Goal: Information Seeking & Learning: Learn about a topic

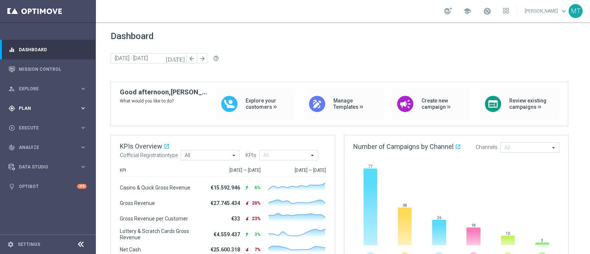
click at [48, 109] on span "Plan" at bounding box center [49, 108] width 61 height 4
click at [43, 123] on link "Target Groups" at bounding box center [48, 124] width 58 height 6
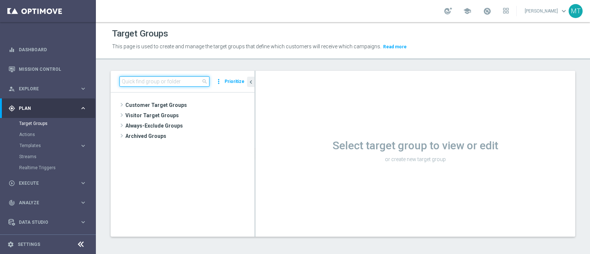
click at [126, 76] on input at bounding box center [164, 81] width 90 height 10
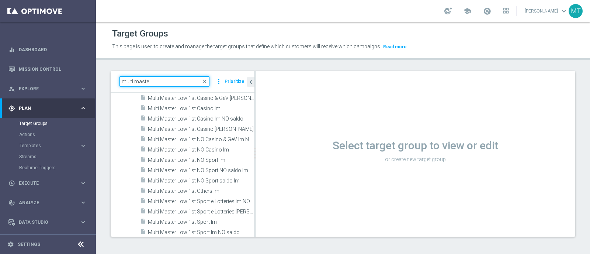
scroll to position [154, 0]
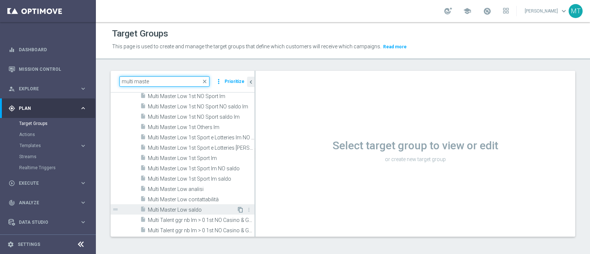
type input "multi maste"
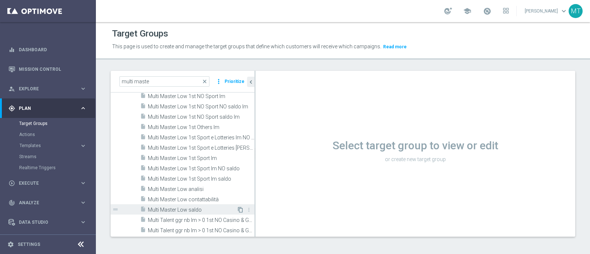
click at [237, 211] on icon "content_copy" at bounding box center [240, 210] width 6 height 6
click at [237, 210] on icon "content_copy" at bounding box center [240, 211] width 6 height 6
click at [196, 211] on span "Multi Master Low saldo" at bounding box center [192, 211] width 89 height 6
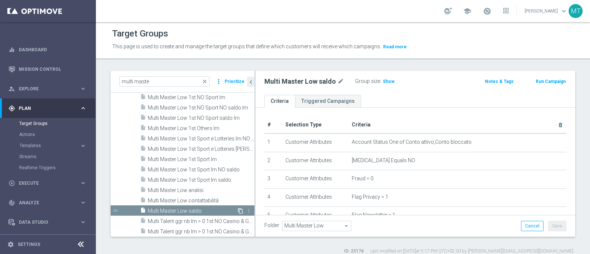
click at [237, 208] on icon "content_copy" at bounding box center [240, 211] width 6 height 6
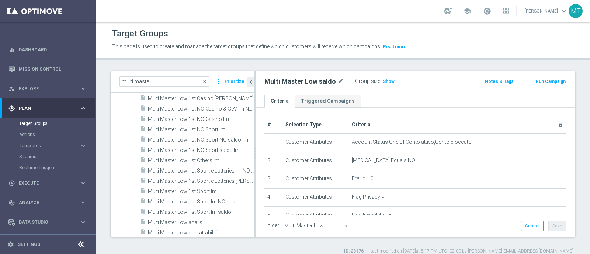
scroll to position [154, 0]
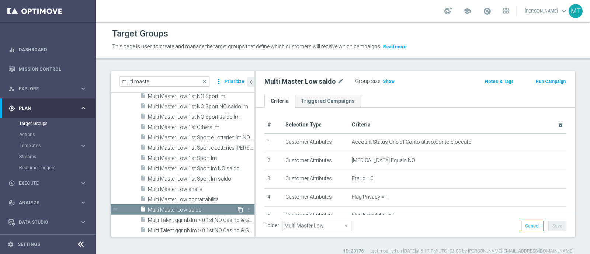
click at [237, 208] on icon "content_copy" at bounding box center [240, 210] width 6 height 6
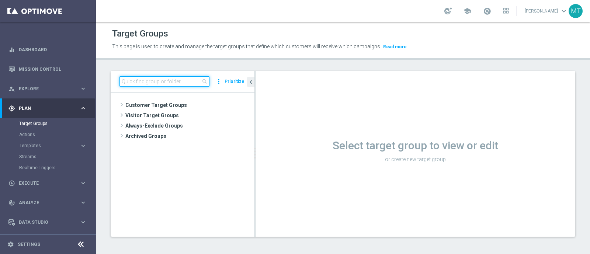
click at [158, 78] on input at bounding box center [164, 81] width 90 height 10
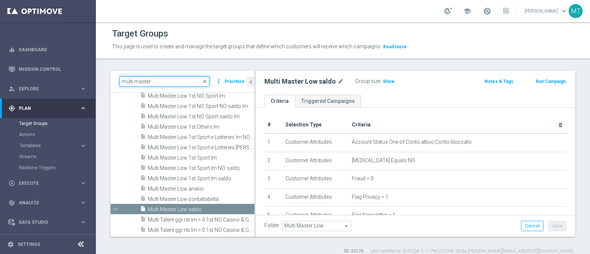
scroll to position [164, 0]
type input "multi master"
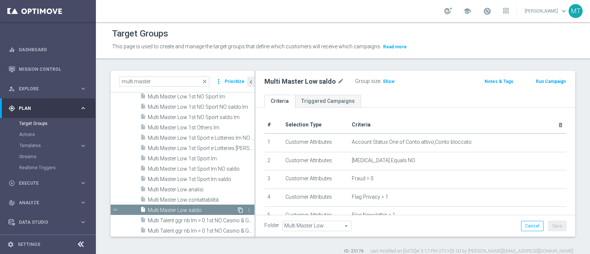
click at [237, 207] on icon "content_copy" at bounding box center [240, 210] width 6 height 6
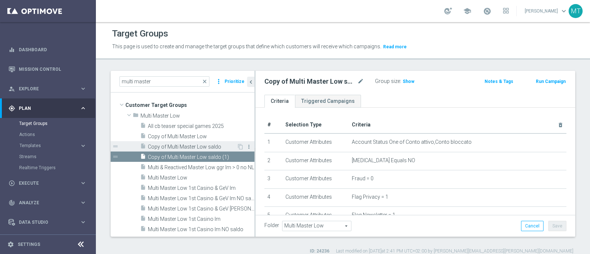
click at [246, 145] on icon "more_vert" at bounding box center [249, 147] width 6 height 6
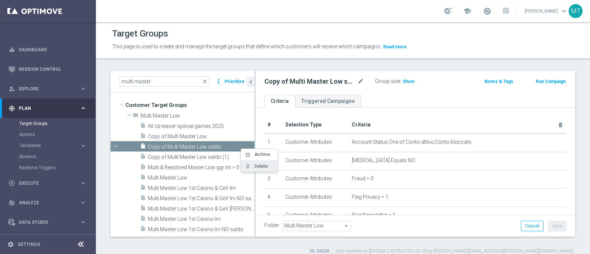
click at [251, 163] on li "delete Delete" at bounding box center [259, 165] width 36 height 11
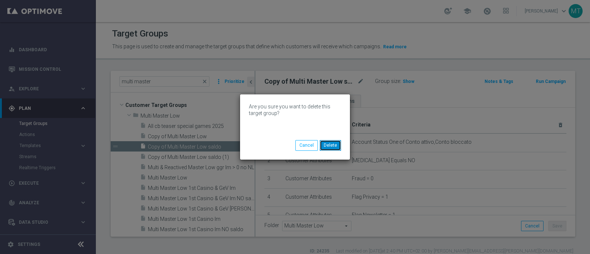
click at [330, 146] on button "Delete" at bounding box center [330, 145] width 21 height 10
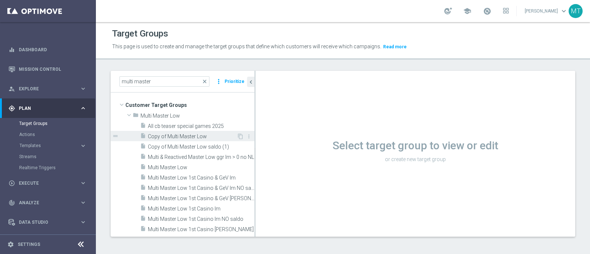
click at [225, 137] on span "Copy of Multi Master Low" at bounding box center [192, 136] width 89 height 6
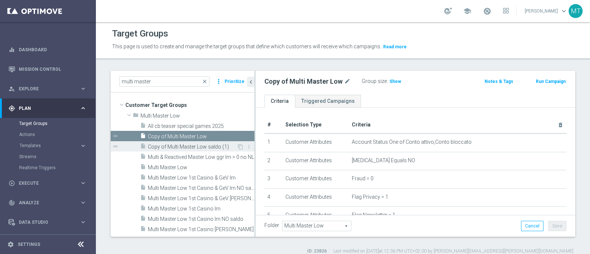
click at [223, 145] on span "Copy of Multi Master Low saldo (1)" at bounding box center [192, 147] width 89 height 6
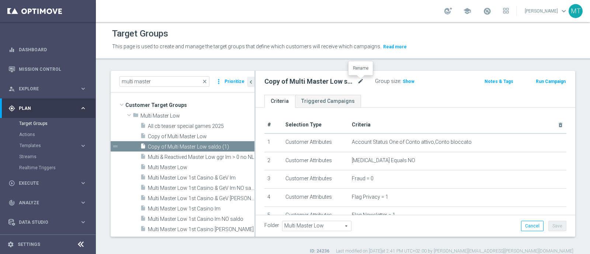
click at [360, 80] on icon "mode_edit" at bounding box center [360, 81] width 7 height 9
click at [354, 80] on input "Copy of Multi Master Low saldo (1)" at bounding box center [314, 82] width 100 height 10
click at [286, 82] on input "Copy of Multi Master Low NO saldo" at bounding box center [314, 82] width 100 height 10
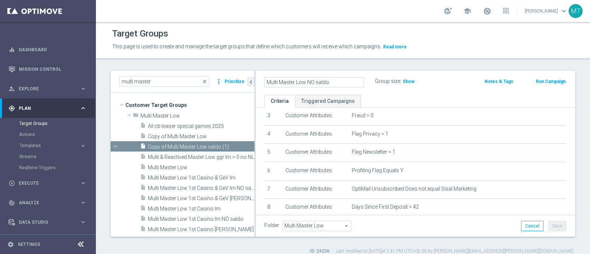
scroll to position [63, 0]
type input "Multi Master Low NO saldo"
click at [396, 82] on span "Show" at bounding box center [400, 81] width 12 height 5
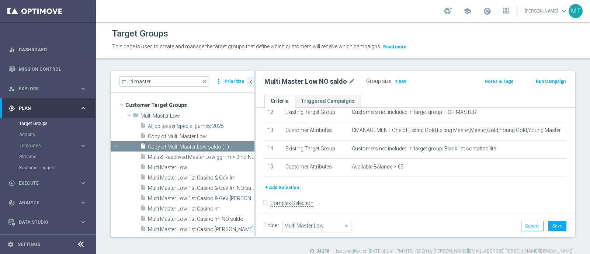
click at [291, 185] on button "+ Add Selection" at bounding box center [281, 188] width 35 height 8
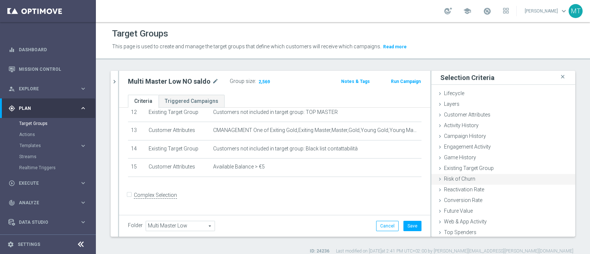
scroll to position [223, 0]
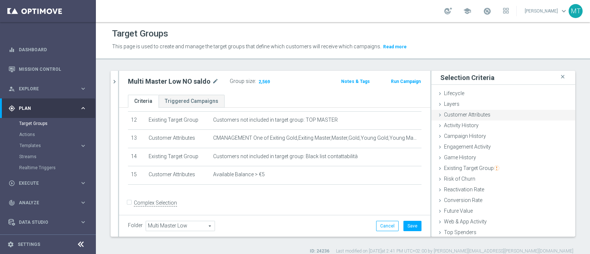
click at [500, 113] on div "Customer Attributes done" at bounding box center [503, 115] width 144 height 11
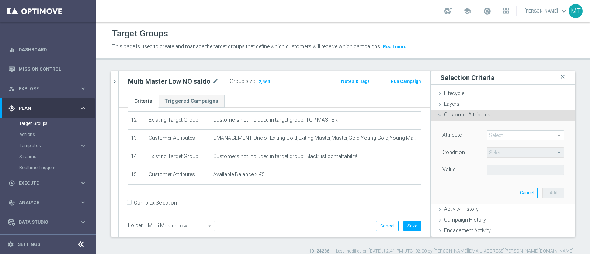
click at [498, 139] on span at bounding box center [525, 135] width 77 height 10
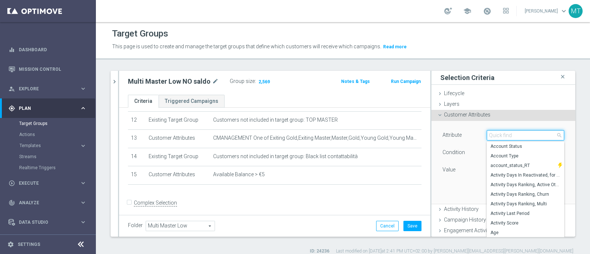
click at [498, 139] on input "search" at bounding box center [525, 135] width 77 height 10
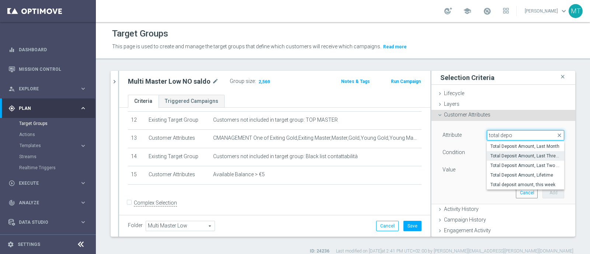
type input "total depo"
click at [507, 154] on span "Total Deposit Amount, Last Three Months" at bounding box center [525, 156] width 70 height 6
type input "Total Deposit Amount, Last Three Months"
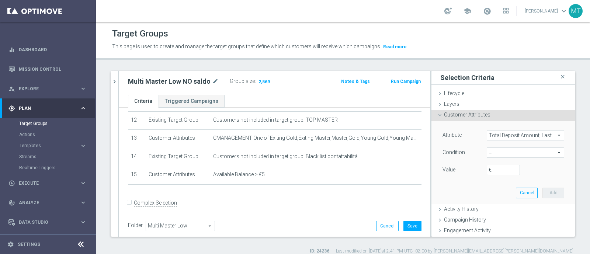
click at [484, 157] on div "Condition = = arrow_drop_down search" at bounding box center [503, 153] width 133 height 12
click at [487, 156] on span "=" at bounding box center [525, 153] width 77 height 10
click at [490, 212] on span ">=" at bounding box center [525, 212] width 70 height 6
type input ">="
click at [488, 171] on input "€" at bounding box center [503, 170] width 33 height 10
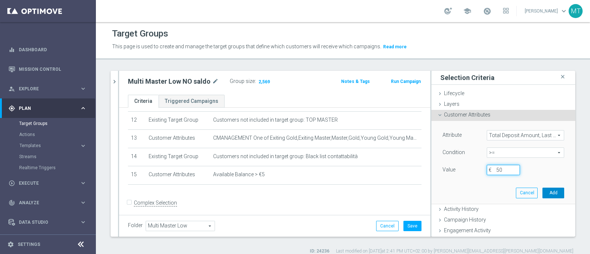
type input "50"
click at [545, 191] on button "Add" at bounding box center [553, 193] width 22 height 10
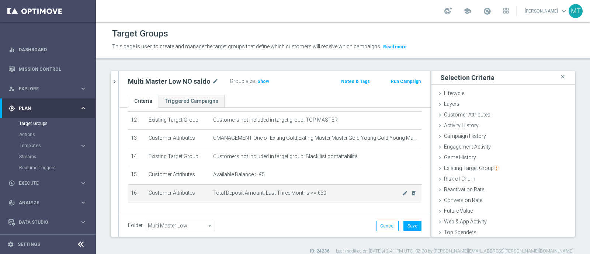
scroll to position [241, 0]
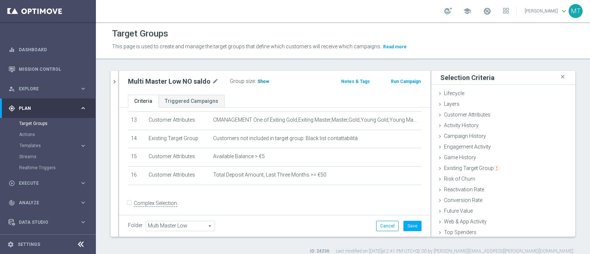
click at [261, 81] on span "Show" at bounding box center [263, 81] width 12 height 5
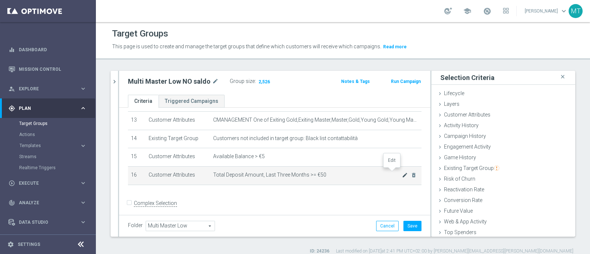
click at [402, 172] on icon "mode_edit" at bounding box center [405, 175] width 6 height 6
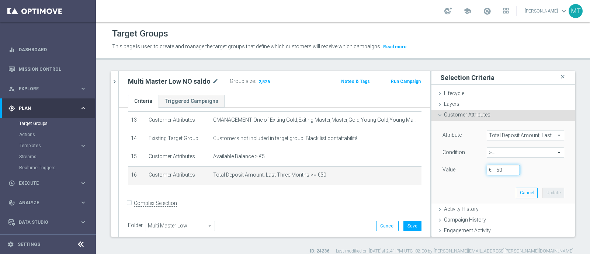
click at [492, 167] on input "50" at bounding box center [503, 170] width 33 height 10
type input "5"
type input "70"
click at [546, 194] on button "Update" at bounding box center [553, 193] width 22 height 10
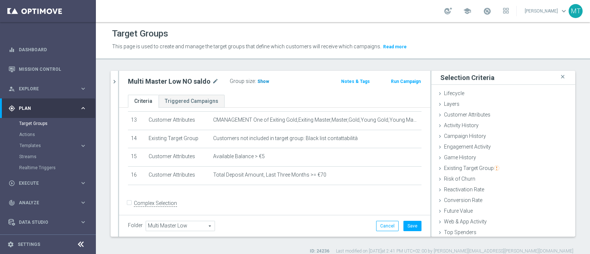
click at [262, 84] on span "Show" at bounding box center [263, 81] width 12 height 5
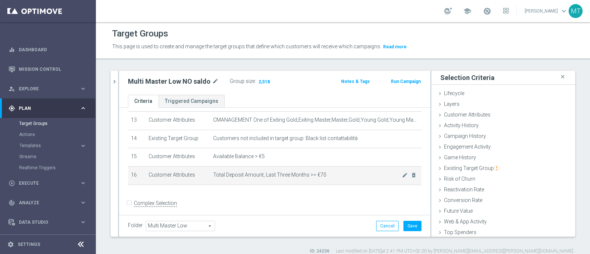
click at [391, 167] on td "Total Deposit Amount, Last Three Months >= €70 mode_edit delete_forever" at bounding box center [315, 175] width 211 height 18
click at [402, 172] on icon "mode_edit" at bounding box center [405, 175] width 6 height 6
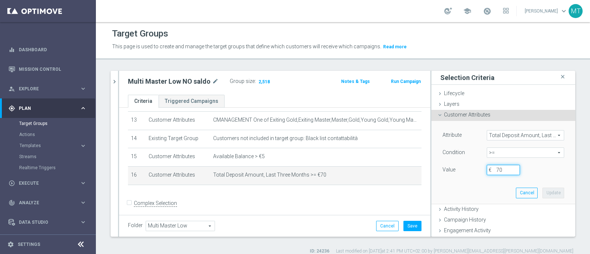
click at [490, 169] on input "70" at bounding box center [503, 170] width 33 height 10
type input "100"
click at [542, 189] on button "Update" at bounding box center [553, 193] width 22 height 10
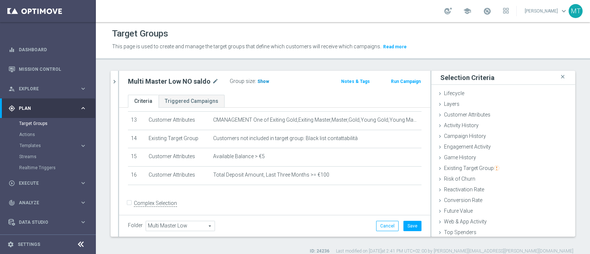
click at [257, 83] on span "Show" at bounding box center [263, 81] width 12 height 5
click at [118, 82] on div at bounding box center [118, 154] width 1 height 166
click at [122, 84] on div "Multi Master Low NO saldo mode_edit Group size : 2,513 Notes & Tags Run Campaign" at bounding box center [274, 83] width 311 height 24
click at [110, 81] on div "multi master close more_vert Prioritize Customer Target Groups library_add crea…" at bounding box center [343, 163] width 494 height 184
click at [111, 81] on icon "chevron_right" at bounding box center [114, 81] width 7 height 7
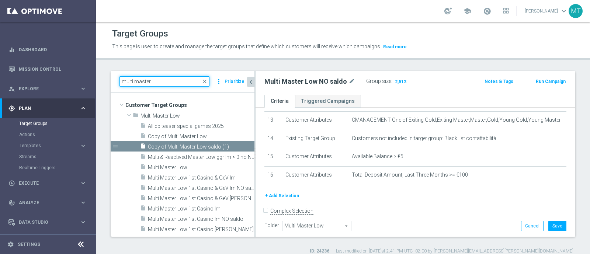
click at [166, 84] on input "multi master" at bounding box center [164, 81] width 90 height 10
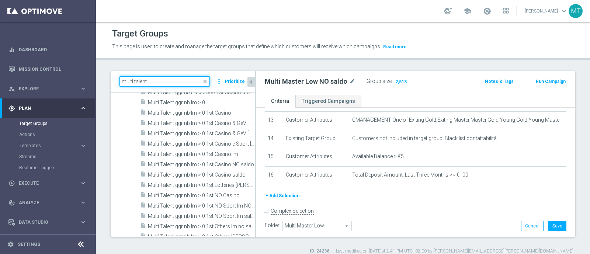
scroll to position [290, 0]
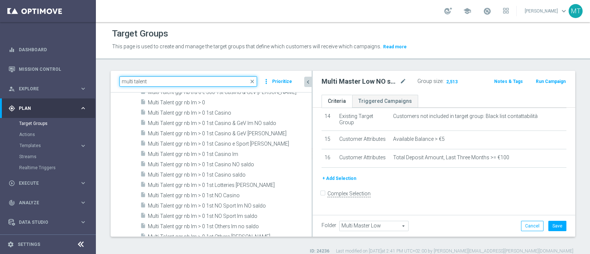
drag, startPoint x: 254, startPoint y: 115, endPoint x: 350, endPoint y: 115, distance: 95.8
click at [350, 115] on as-split "multi talent close more_vert Prioritize Customer Target Groups library_add crea…" at bounding box center [343, 154] width 464 height 166
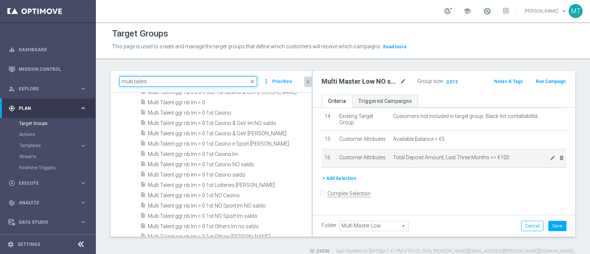
type input "multi talent"
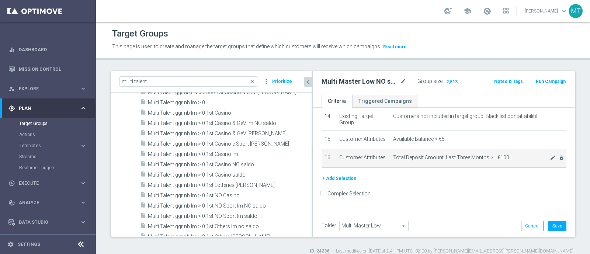
click at [404, 167] on td "Total Deposit Amount, Last Three Months >= €100 mode_edit delete_forever" at bounding box center [478, 158] width 176 height 18
click at [558, 161] on icon "delete_forever" at bounding box center [561, 158] width 6 height 6
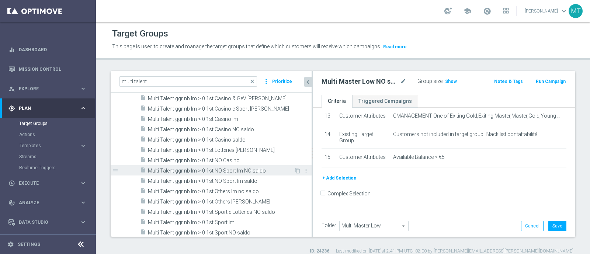
scroll to position [63, 0]
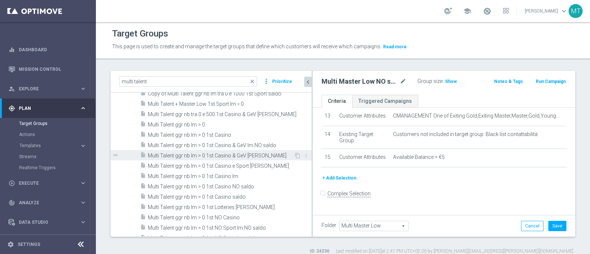
click at [237, 155] on span "Multi Talent ggr nb lm > 0 1st Casino & GeV [PERSON_NAME]" at bounding box center [221, 156] width 146 height 6
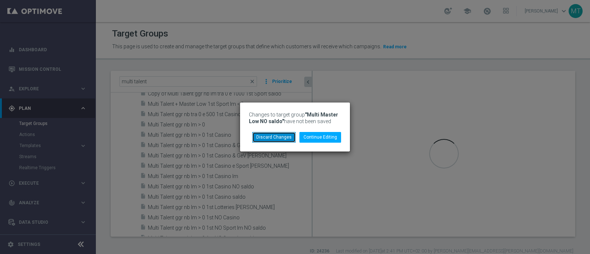
click at [289, 137] on button "Discard Changes" at bounding box center [273, 137] width 43 height 10
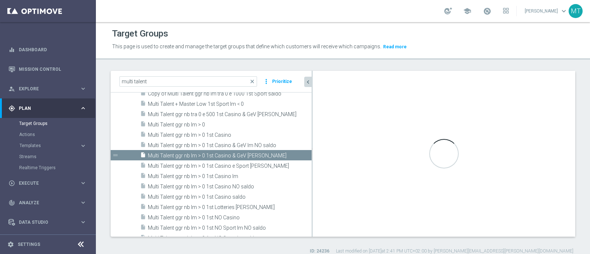
scroll to position [0, 0]
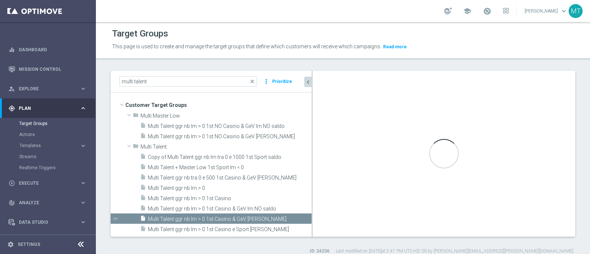
type input "Multi Talent"
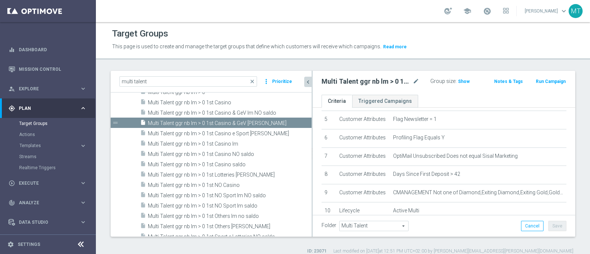
scroll to position [93, 0]
click at [458, 83] on span "Show" at bounding box center [464, 81] width 12 height 5
click at [414, 81] on icon "mode_edit" at bounding box center [415, 81] width 7 height 9
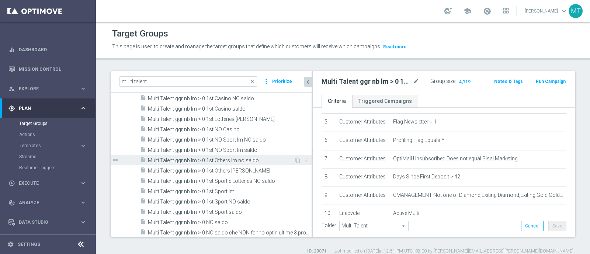
scroll to position [152, 0]
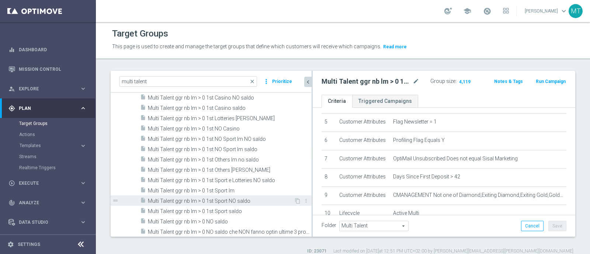
click at [241, 203] on span "Multi Talent ggr nb lm > 0 1st Sport NO saldo" at bounding box center [221, 201] width 146 height 6
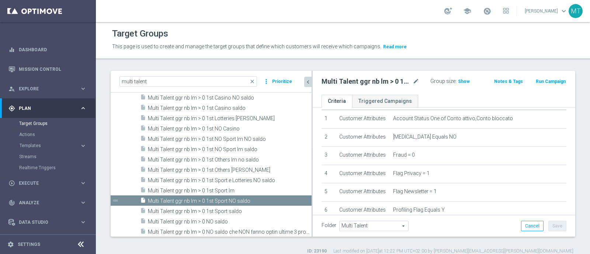
scroll to position [13, 0]
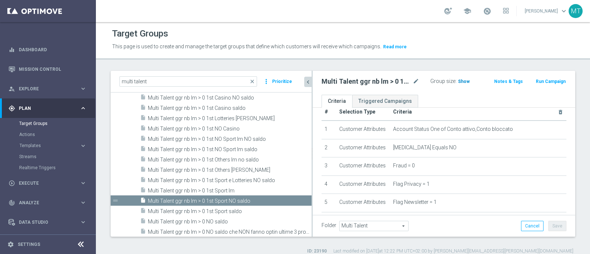
click at [459, 81] on span "Show" at bounding box center [464, 81] width 12 height 5
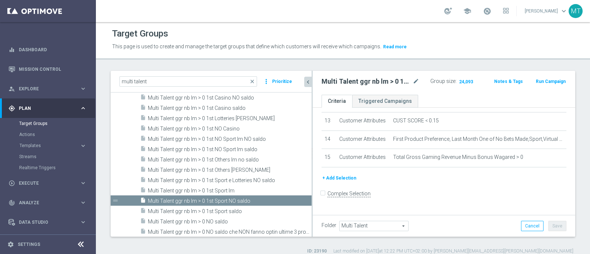
scroll to position [279, 0]
click at [412, 82] on icon "mode_edit" at bounding box center [415, 81] width 7 height 9
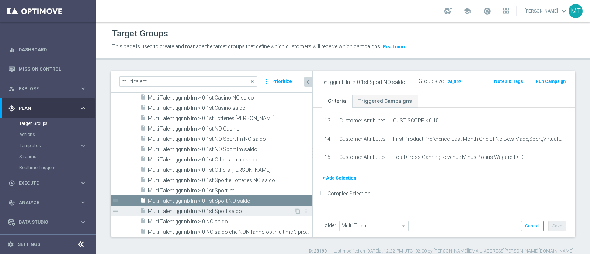
click at [229, 209] on span "Multi Talent ggr nb lm > 0 1st Sport saldo" at bounding box center [221, 211] width 146 height 6
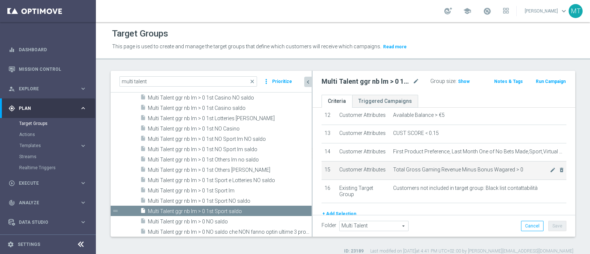
scroll to position [231, 0]
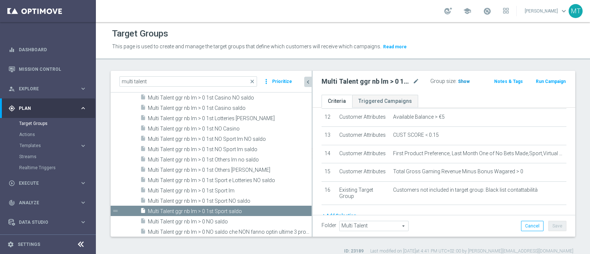
click at [458, 81] on span "Show" at bounding box center [464, 81] width 12 height 5
click at [412, 81] on icon "mode_edit" at bounding box center [415, 81] width 7 height 9
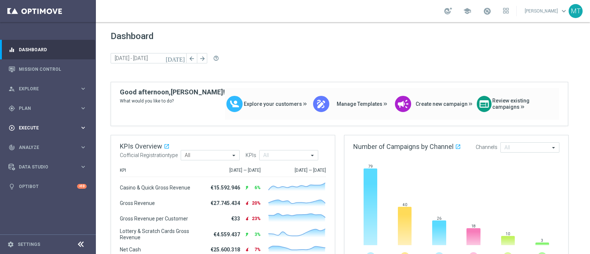
click at [35, 120] on div "play_circle_outline Execute keyboard_arrow_right" at bounding box center [47, 128] width 95 height 20
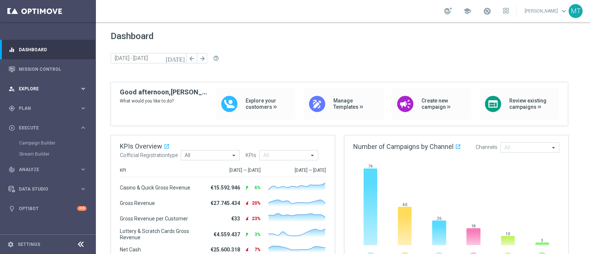
click at [49, 87] on span "Explore" at bounding box center [49, 89] width 61 height 4
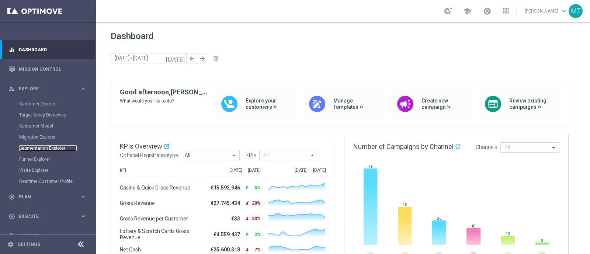
click at [42, 146] on link "Segmentation Explorer" at bounding box center [48, 148] width 58 height 6
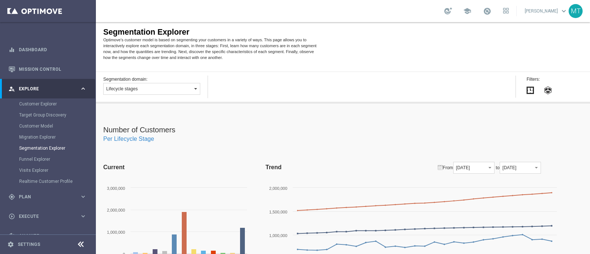
click at [142, 85] on button "Lifecycle stages" at bounding box center [151, 89] width 97 height 12
click at [220, 76] on div "Segmentation domain: Lifecycle stages Segmentation layer Attributes Value segme…" at bounding box center [343, 88] width 494 height 32
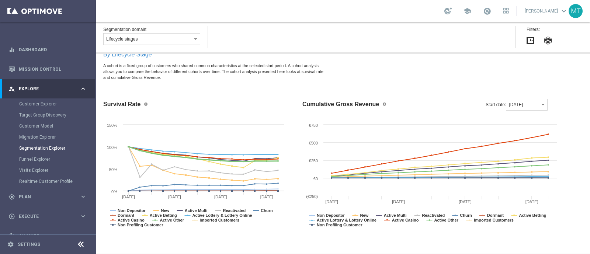
scroll to position [714, 0]
click at [27, 134] on link "Migration Explorer" at bounding box center [48, 137] width 58 height 6
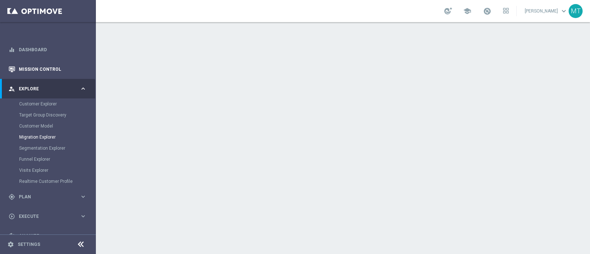
click at [34, 71] on link "Mission Control" at bounding box center [53, 69] width 68 height 20
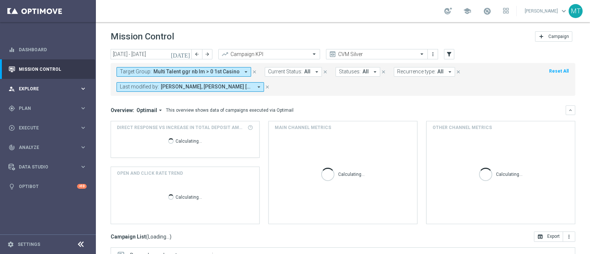
click at [34, 91] on span "Explore" at bounding box center [49, 89] width 61 height 4
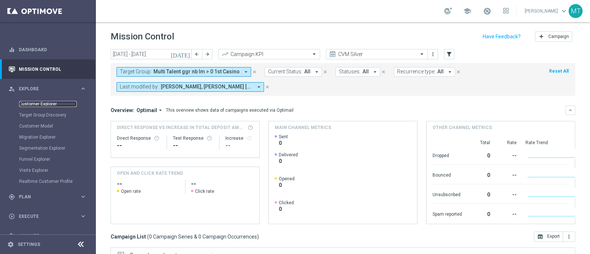
click at [45, 102] on link "Customer Explorer" at bounding box center [48, 104] width 58 height 6
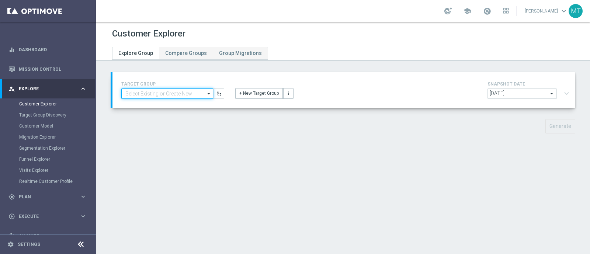
click at [190, 94] on input at bounding box center [167, 93] width 92 height 10
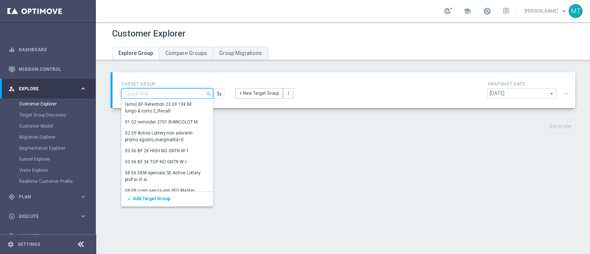
paste input "Talent only 1st pref casino lm ggr nb lm > 0 excl prev camp"
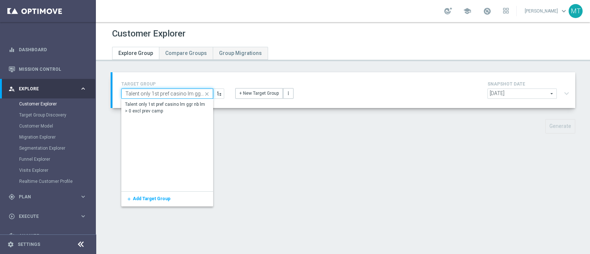
scroll to position [0, 53]
type input "Talent only 1st pref casino lm ggr nb lm > 0 excl prev camp"
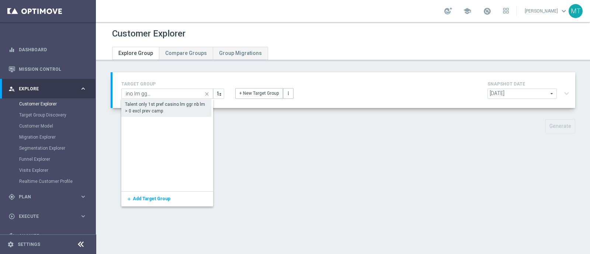
click at [177, 111] on div "Talent only 1st pref casino lm ggr nb lm > 0 excl prev camp" at bounding box center [166, 107] width 83 height 13
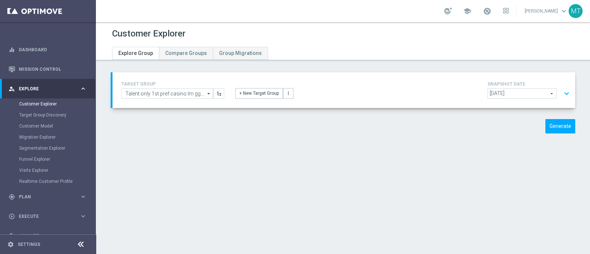
click at [400, 94] on div "+ New Target Group more_vert" at bounding box center [344, 89] width 228 height 19
click at [545, 125] on button "Generate" at bounding box center [560, 126] width 30 height 14
click at [561, 93] on button "expand_more" at bounding box center [566, 94] width 11 height 14
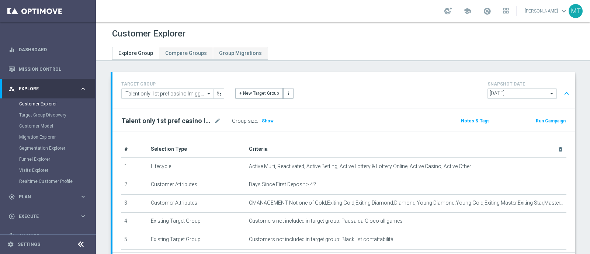
click at [561, 91] on button "expand_less" at bounding box center [566, 94] width 11 height 14
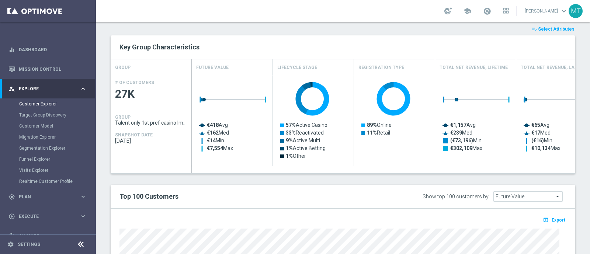
scroll to position [118, 0]
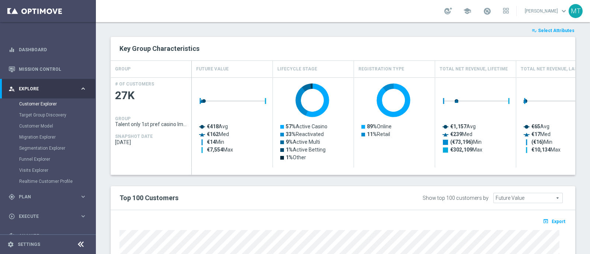
click at [323, 68] on div "Lifecycle Stage" at bounding box center [313, 69] width 81 height 16
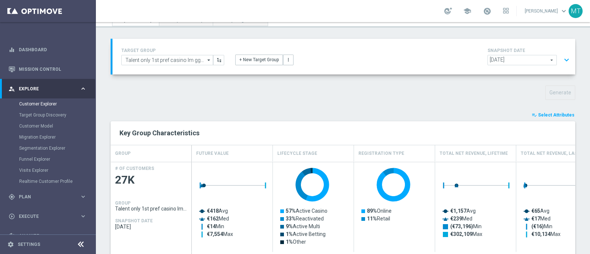
scroll to position [34, 0]
click at [301, 151] on h4 "Lifecycle Stage" at bounding box center [297, 153] width 40 height 13
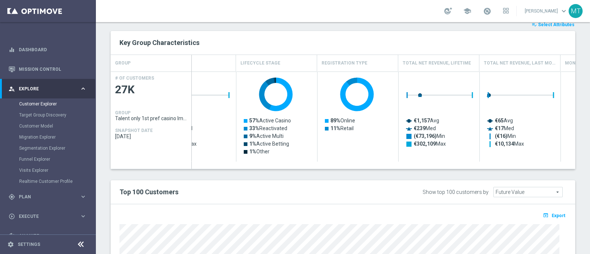
scroll to position [124, 0]
click at [545, 25] on span "Select Attributes" at bounding box center [556, 24] width 36 height 5
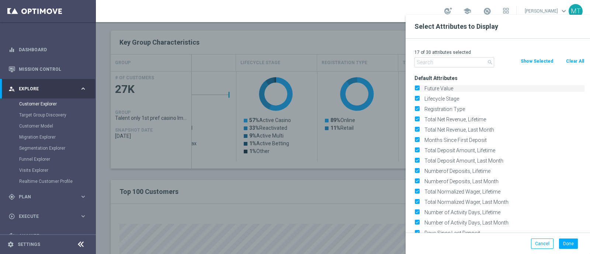
click at [422, 85] on label "Future Value" at bounding box center [503, 88] width 163 height 7
click at [418, 87] on input "Future Value" at bounding box center [416, 89] width 5 height 5
checkbox input "false"
click at [532, 60] on button "Show Selected" at bounding box center [537, 61] width 34 height 8
click at [574, 58] on button "Clear All" at bounding box center [575, 61] width 20 height 8
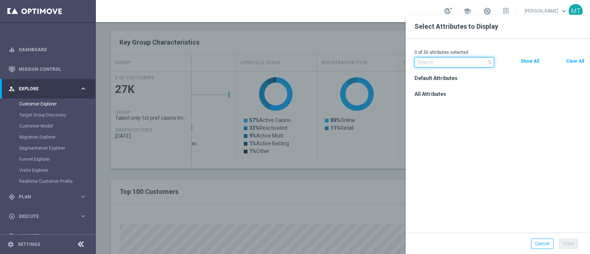
click at [440, 63] on input "text" at bounding box center [454, 62] width 80 height 10
type input "lifecycle"
click at [491, 62] on icon "close" at bounding box center [490, 62] width 6 height 6
click at [534, 58] on button "Show All" at bounding box center [530, 61] width 20 height 8
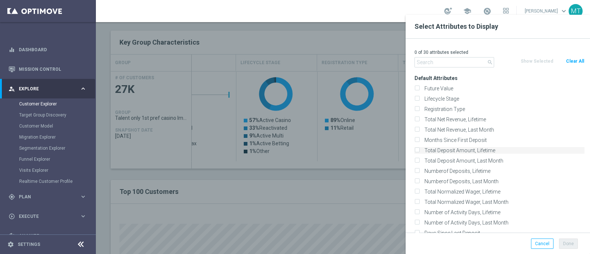
scroll to position [10, 0]
click at [417, 89] on input "Lifecycle Stage" at bounding box center [416, 89] width 5 height 5
checkbox input "true"
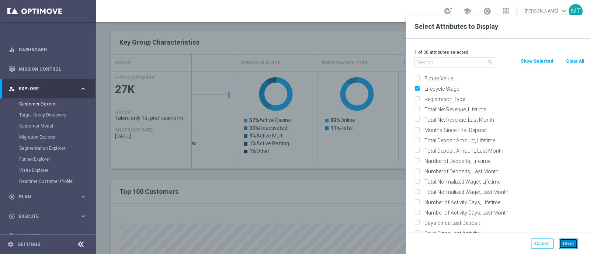
click at [566, 240] on button "Done" at bounding box center [568, 243] width 19 height 10
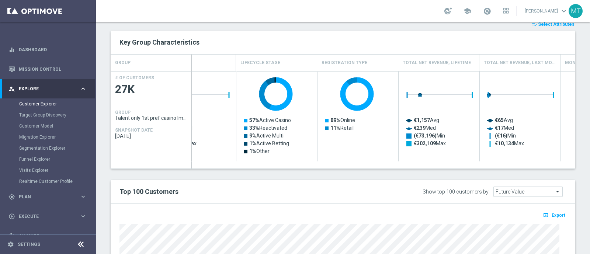
type input "Search"
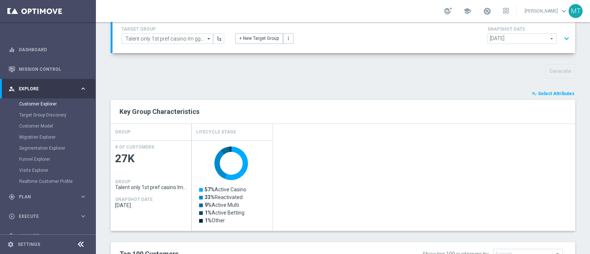
scroll to position [54, 0]
click at [264, 185] on rect "Press SPACE to select this row." at bounding box center [233, 190] width 74 height 94
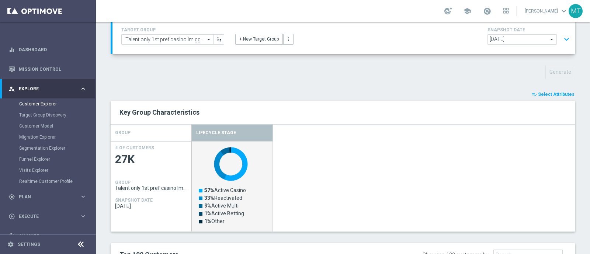
click at [221, 126] on h4 "Lifecycle Stage" at bounding box center [216, 132] width 40 height 13
click at [509, 40] on span "2025-09-29" at bounding box center [522, 40] width 69 height 10
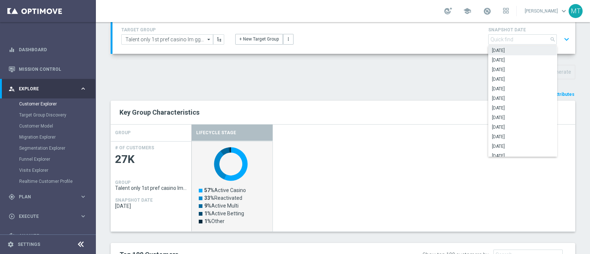
scroll to position [0, 0]
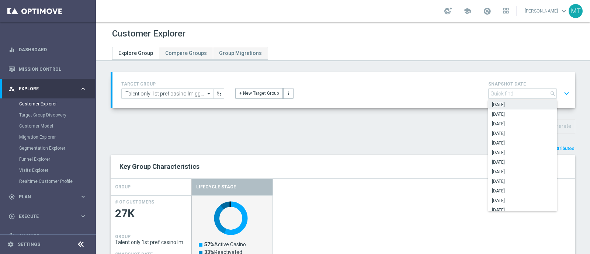
click at [205, 93] on icon "arrow_drop_down" at bounding box center [208, 94] width 7 height 10
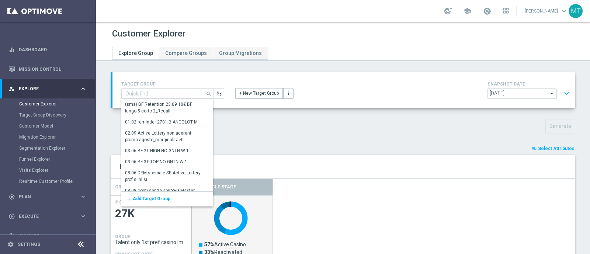
click at [194, 86] on h4 "TARGET GROUP" at bounding box center [172, 83] width 103 height 5
type input "Talent only 1st pref casino lm ggr nb lm > 0 excl prev camp"
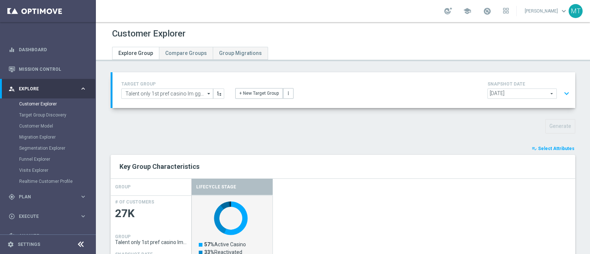
click at [494, 89] on span "2025-09-29" at bounding box center [522, 94] width 69 height 10
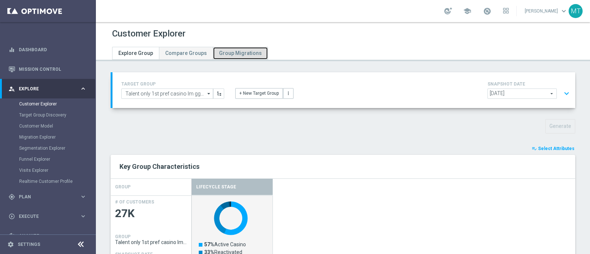
click at [233, 50] on span "Group Migrations" at bounding box center [240, 53] width 43 height 6
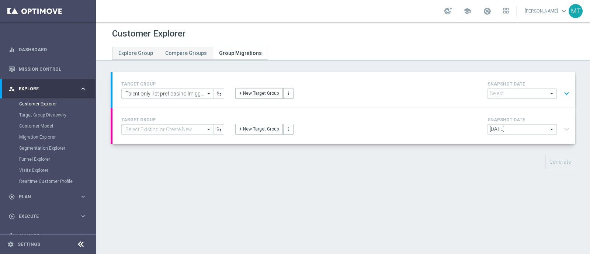
click at [506, 91] on span "2025-09-29" at bounding box center [522, 94] width 69 height 10
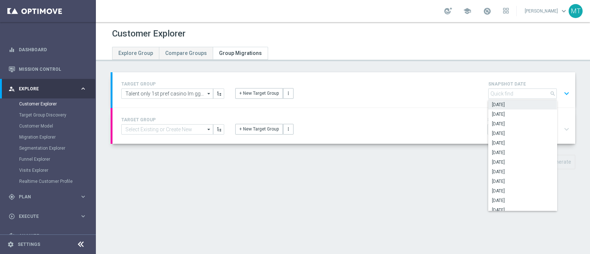
click at [512, 106] on span "2025-09-20" at bounding box center [522, 105] width 61 height 6
type input "2025-09-20"
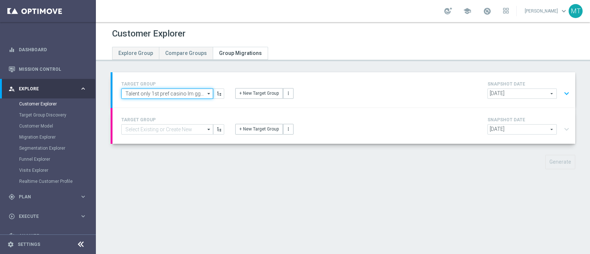
click at [174, 94] on input "Talent only 1st pref casino lm ggr nb lm > 0 excl prev camp" at bounding box center [167, 93] width 92 height 10
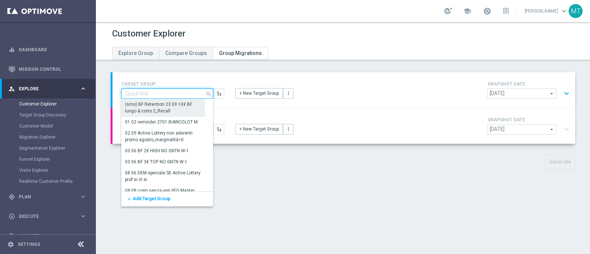
paste input "Talent only 1st pref casino lm ggr nb lm > 0 excl prev camp"
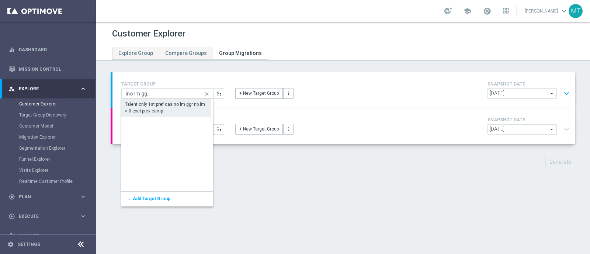
click at [181, 104] on div "Talent only 1st pref casino lm ggr nb lm > 0 excl prev camp" at bounding box center [166, 107] width 83 height 13
type input "Talent only 1st pref casino lm ggr nb lm > 0 excl prev camp"
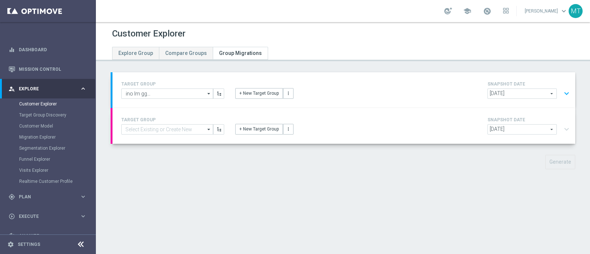
scroll to position [0, 0]
click at [145, 126] on input at bounding box center [167, 129] width 92 height 10
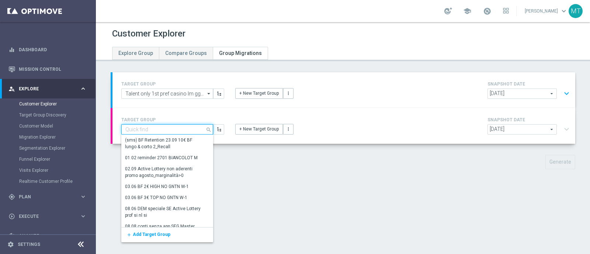
paste input "Talent only 1st pref casino lm ggr nb lm > 0 excl prev camp"
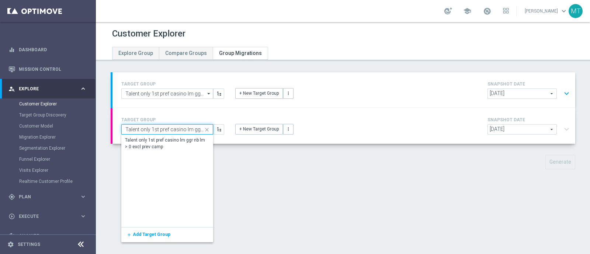
scroll to position [0, 53]
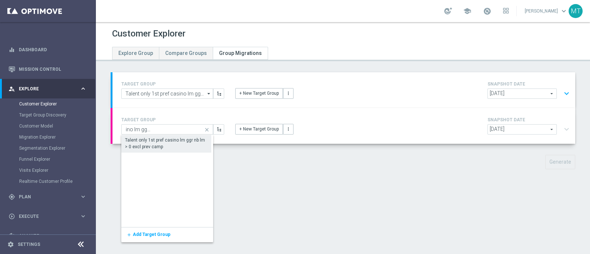
click at [162, 147] on div "Talent only 1st pref casino lm ggr nb lm > 0 excl prev camp" at bounding box center [166, 143] width 83 height 13
type input "Talent only 1st pref casino lm ggr nb lm > 0 excl prev camp"
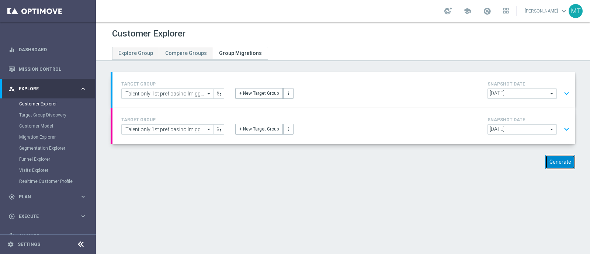
click at [553, 163] on button "Generate" at bounding box center [560, 162] width 30 height 14
click at [216, 133] on button "button" at bounding box center [218, 129] width 11 height 10
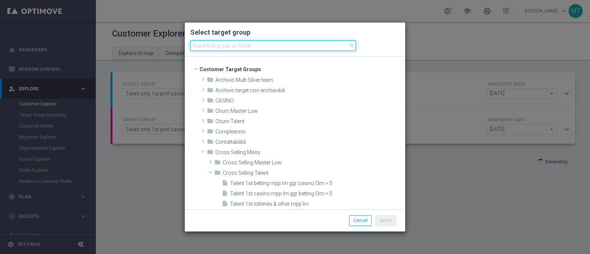
scroll to position [88, 0]
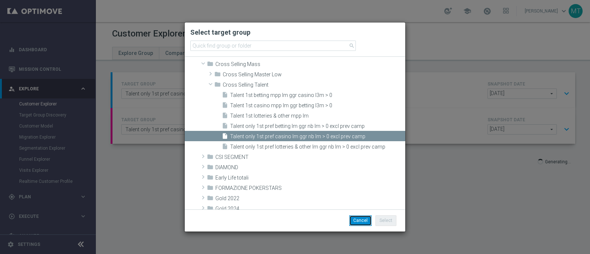
click at [359, 222] on button "Cancel" at bounding box center [360, 220] width 22 height 10
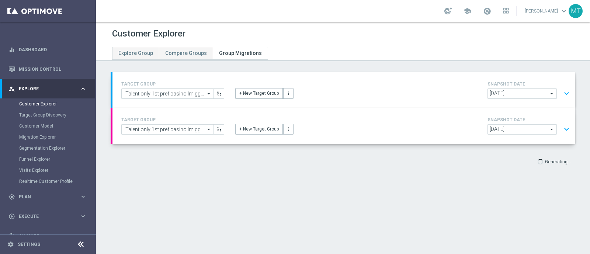
click at [561, 133] on button "expand_more" at bounding box center [566, 129] width 11 height 14
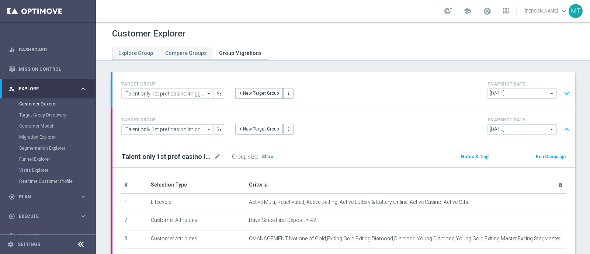
click at [561, 133] on button "expand_less" at bounding box center [566, 129] width 11 height 14
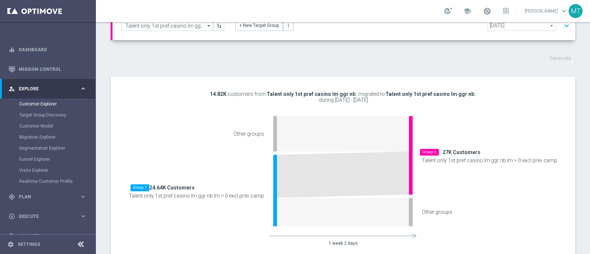
scroll to position [104, 0]
click at [443, 134] on div "Group 2 27K Customers Talent only 1st pref casino lm ggr nb lm > 0 excl prev ca…" at bounding box center [489, 171] width 147 height 111
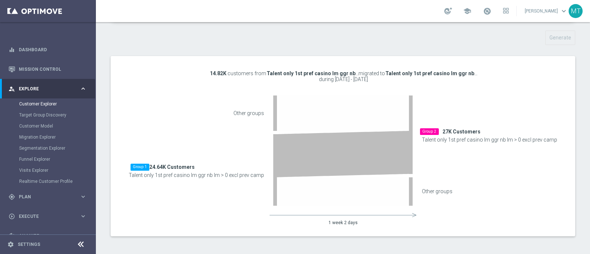
click at [346, 165] on icon at bounding box center [343, 154] width 132 height 46
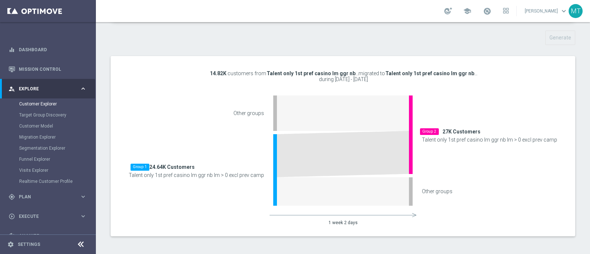
scroll to position [0, 0]
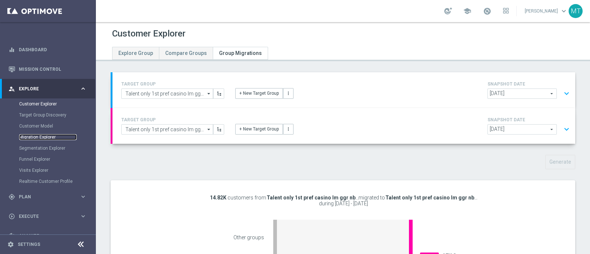
click at [39, 135] on link "Migration Explorer" at bounding box center [48, 137] width 58 height 6
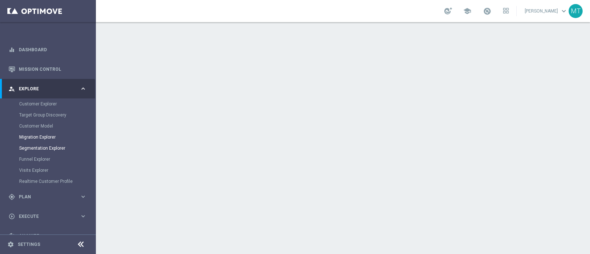
click at [52, 149] on link "Segmentation Explorer" at bounding box center [48, 148] width 58 height 6
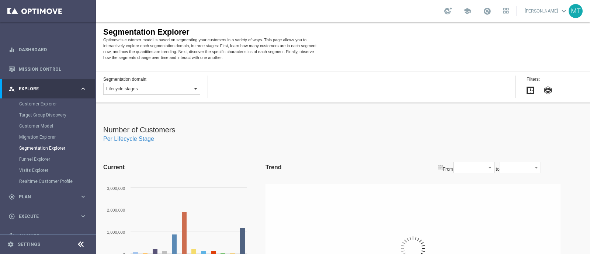
click at [130, 87] on span "Lifecycle stages" at bounding box center [121, 88] width 31 height 5
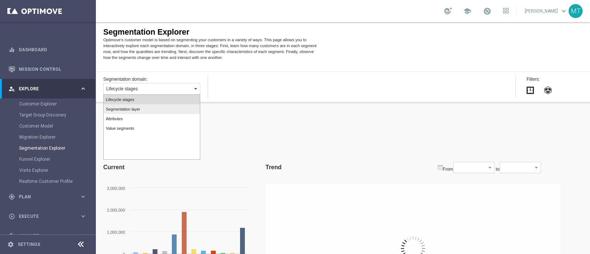
click at [231, 111] on div "Number of Customers Per Lifecycle Stage Current Created with Highcharts 4.0.4 0…" at bounding box center [343, 212] width 494 height 217
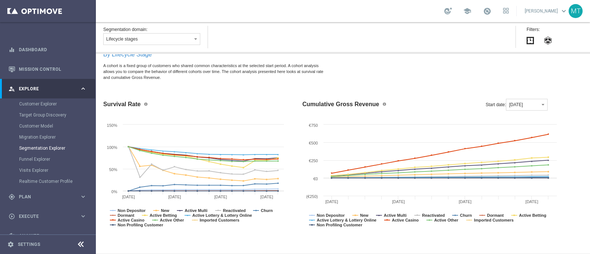
scroll to position [760, 0]
click at [42, 114] on link "Target Group Discovery" at bounding box center [48, 115] width 58 height 6
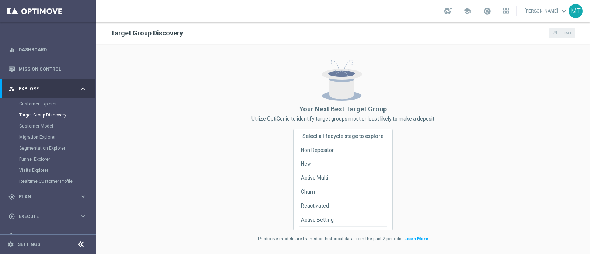
click at [338, 135] on span "Select a lifecycle stage to explore" at bounding box center [342, 136] width 81 height 6
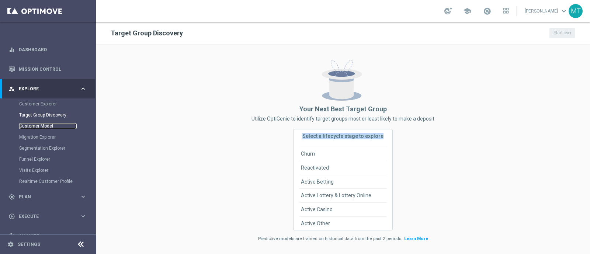
click at [45, 124] on link "Customer Model" at bounding box center [48, 126] width 58 height 6
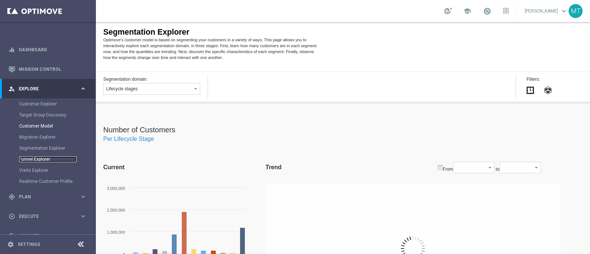
click at [41, 156] on link "Funnel Explorer" at bounding box center [48, 159] width 58 height 6
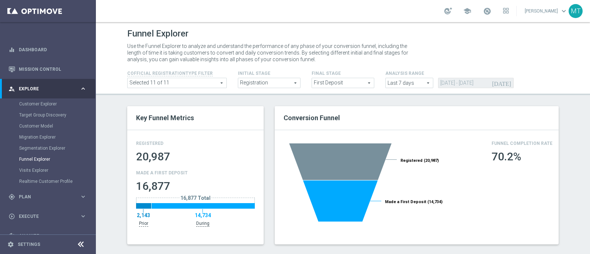
click at [258, 87] on span "Registration" at bounding box center [269, 83] width 62 height 10
click at [291, 66] on form "Cofficial Registrationtype Filter Selected 11 of 11 arrow_drop_down search Show…" at bounding box center [342, 77] width 431 height 24
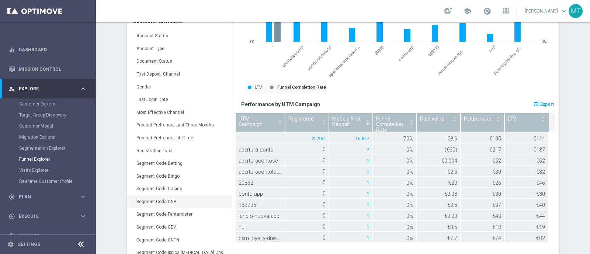
scroll to position [435, 0]
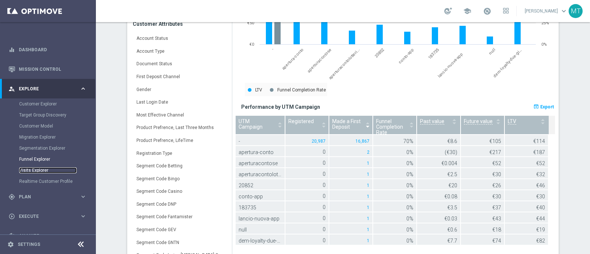
click at [48, 167] on link "Visits Explorer" at bounding box center [48, 170] width 58 height 6
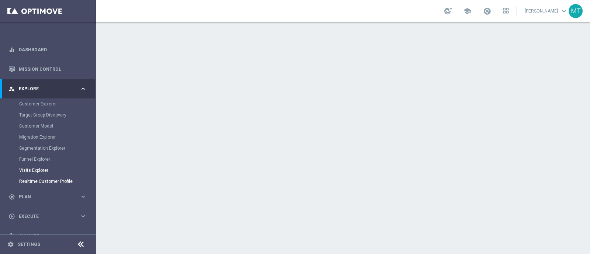
scroll to position [14, 0]
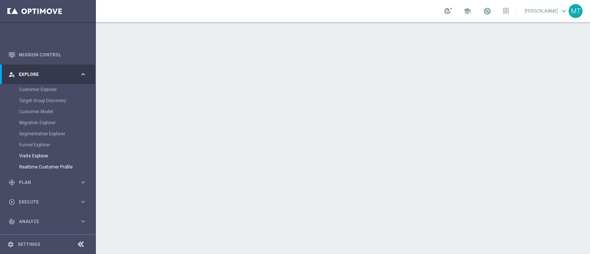
click at [48, 165] on link "Realtime Customer Profile" at bounding box center [48, 167] width 58 height 6
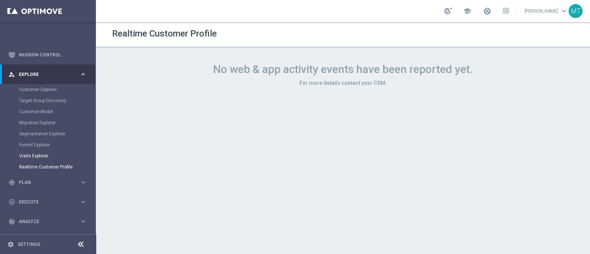
scroll to position [44, 0]
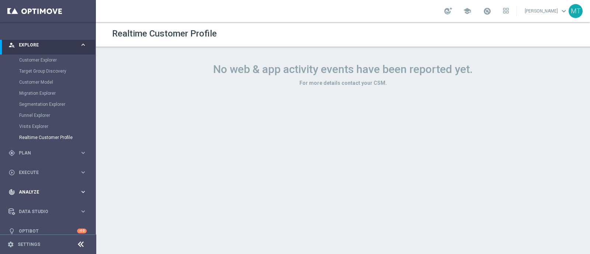
click at [29, 196] on div "track_changes Analyze keyboard_arrow_right" at bounding box center [47, 192] width 95 height 20
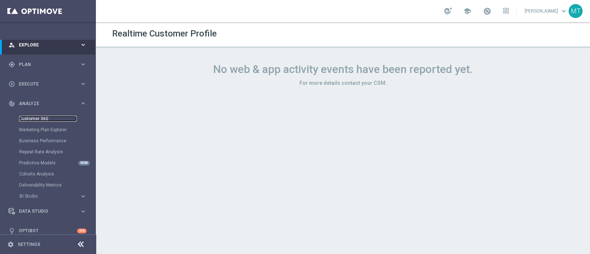
click at [38, 119] on link "Customer 360" at bounding box center [48, 119] width 58 height 6
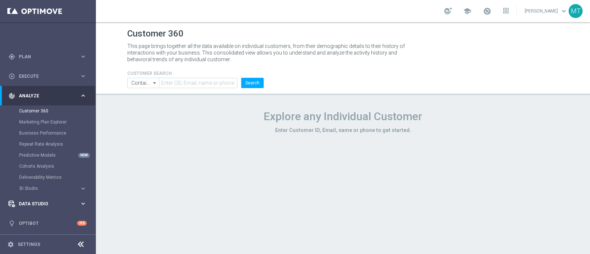
click at [36, 202] on span "Data Studio" at bounding box center [49, 204] width 61 height 4
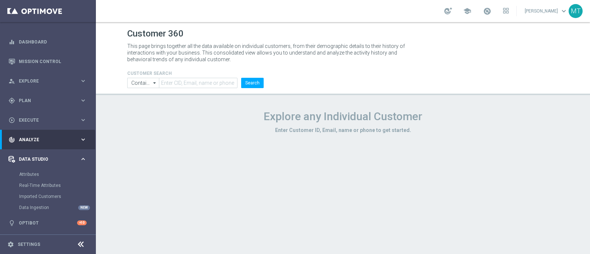
scroll to position [7, 0]
click at [30, 76] on div "person_search Explore keyboard_arrow_right" at bounding box center [47, 82] width 95 height 20
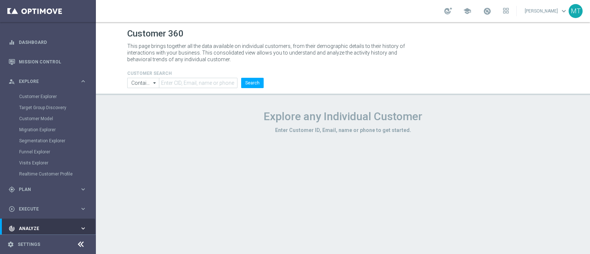
click at [46, 100] on div "Customer Explorer" at bounding box center [57, 96] width 76 height 11
click at [42, 95] on link "Customer Explorer" at bounding box center [48, 97] width 58 height 6
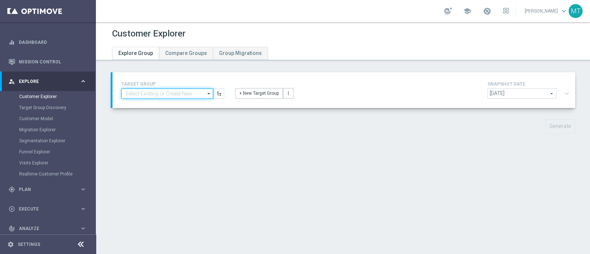
click at [158, 95] on input at bounding box center [167, 93] width 92 height 10
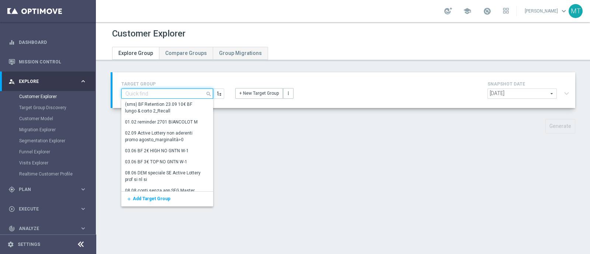
paste input "Talent only 1st pref casino lm ggr nb lm > 0 excl prev camp"
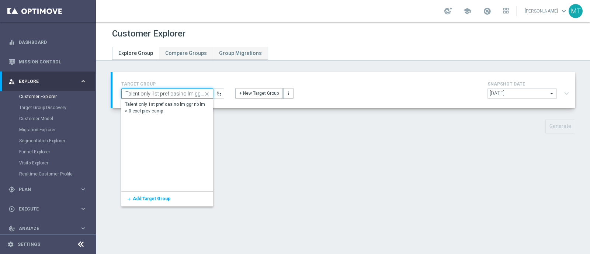
scroll to position [0, 53]
type input "Talent only 1st pref casino lm ggr nb lm > 0 excl prev camp"
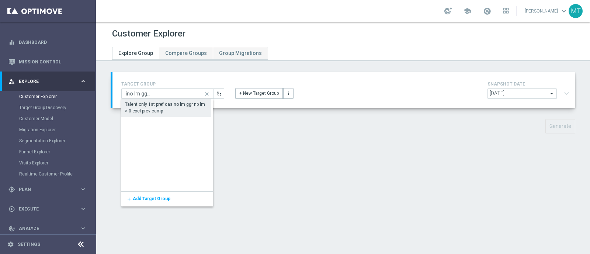
click at [171, 108] on div "Talent only 1st pref casino lm ggr nb lm > 0 excl prev camp" at bounding box center [166, 107] width 83 height 13
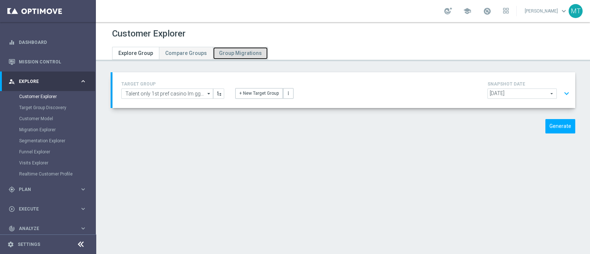
click at [235, 47] on link "Group Migrations" at bounding box center [240, 53] width 55 height 13
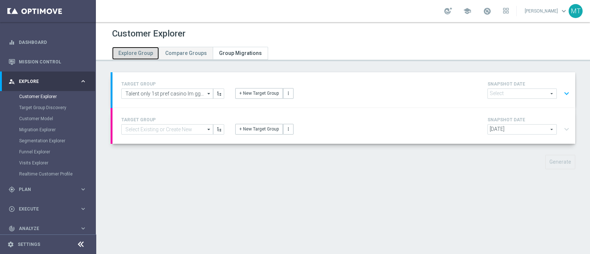
click at [149, 49] on link "Explore Group" at bounding box center [135, 53] width 47 height 13
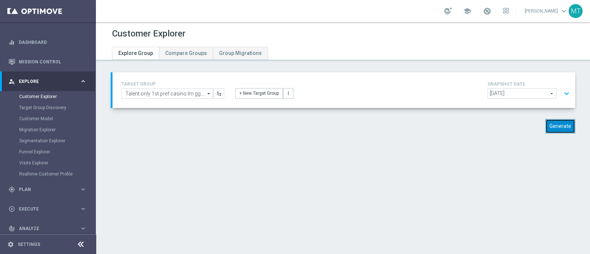
click at [558, 123] on button "Generate" at bounding box center [560, 126] width 30 height 14
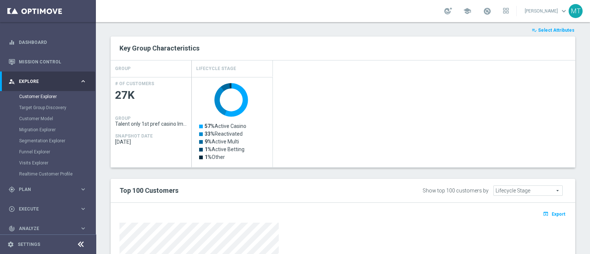
scroll to position [118, 0]
click at [249, 97] on rect "Press SPACE to select this row." at bounding box center [233, 126] width 74 height 94
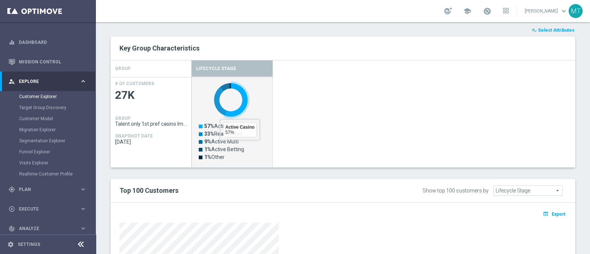
click at [233, 108] on rect "Press SPACE to deselect this row." at bounding box center [233, 126] width 74 height 94
click at [221, 74] on div "Lifecycle Stage" at bounding box center [232, 68] width 81 height 16
click at [212, 125] on tspan "57%" at bounding box center [209, 126] width 10 height 6
click at [219, 143] on text "9% Active Multi" at bounding box center [221, 142] width 34 height 6
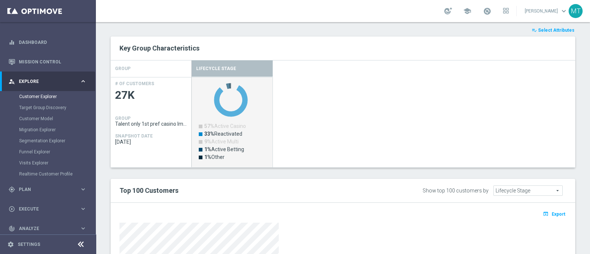
click at [228, 156] on rect "Press SPACE to deselect this row." at bounding box center [233, 126] width 74 height 94
click at [230, 154] on rect "Press SPACE to deselect this row." at bounding box center [233, 126] width 74 height 94
click at [231, 136] on rect "Press SPACE to deselect this row." at bounding box center [233, 126] width 74 height 94
click at [289, 117] on div "Created with Highcharts 9.3.3 57% Active Casino 33% Reactivated 9% Active Multi…" at bounding box center [383, 122] width 383 height 90
click at [253, 72] on div "Lifecycle Stage" at bounding box center [232, 68] width 81 height 16
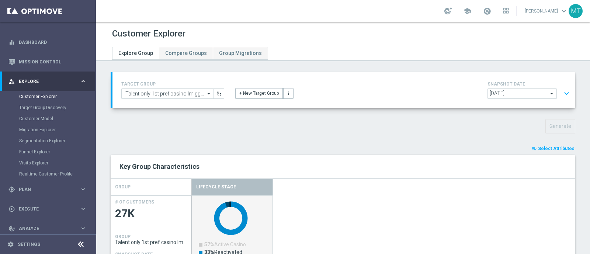
scroll to position [1, 0]
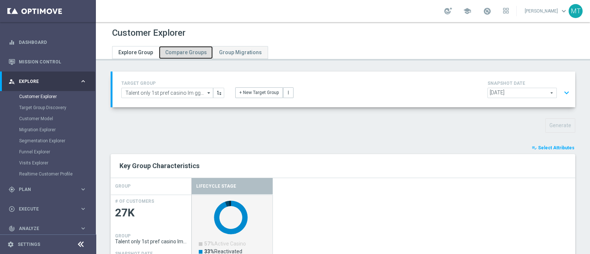
click at [183, 56] on link "Compare Groups" at bounding box center [186, 52] width 54 height 13
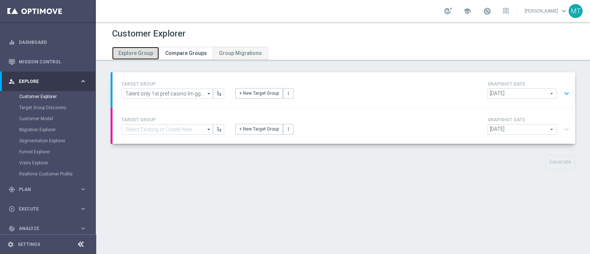
click at [146, 50] on span "Explore Group" at bounding box center [135, 53] width 35 height 6
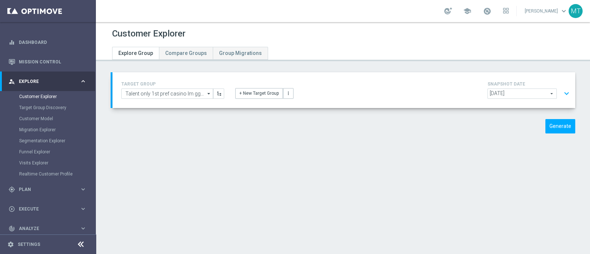
click at [295, 110] on div "TARGET GROUP Talent only 1st pref casino lm ggr nb lm > 0 excl prev camp Talent…" at bounding box center [343, 108] width 494 height 72
click at [245, 63] on div "Customer Explorer Explore Group Compare Groups Group Migrations TARGET GROUP Ta…" at bounding box center [343, 138] width 494 height 232
click at [238, 54] on span "Group Migrations" at bounding box center [240, 53] width 43 height 6
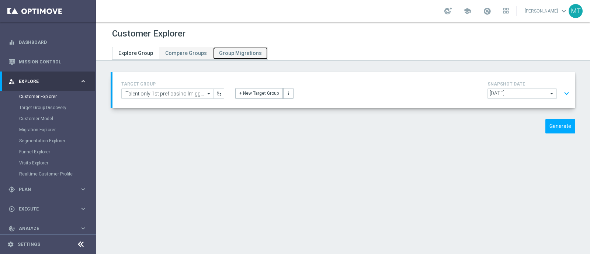
type input "Select"
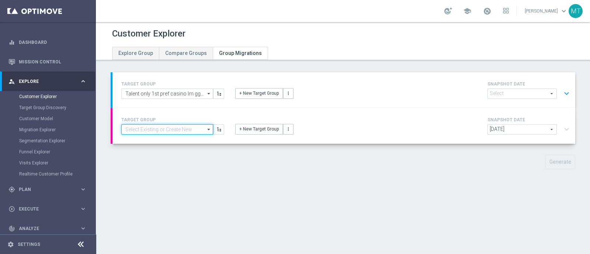
click at [187, 128] on input at bounding box center [167, 129] width 92 height 10
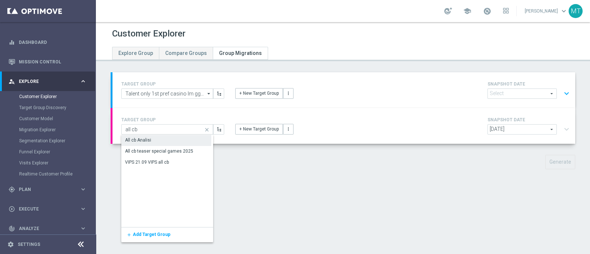
click at [181, 137] on div "All cb Analisi" at bounding box center [166, 140] width 90 height 10
type input "All cb Analisi"
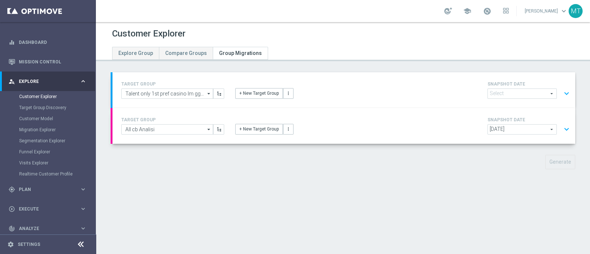
click at [488, 94] on span "2025-09-29" at bounding box center [522, 94] width 69 height 10
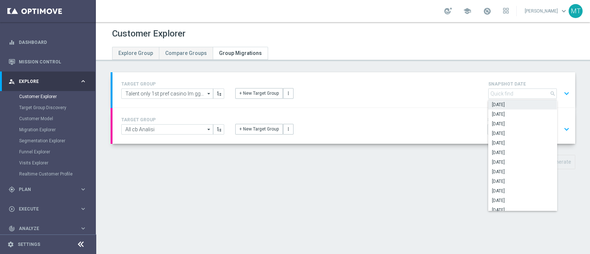
click at [498, 102] on span "2025-09-20" at bounding box center [522, 105] width 61 height 6
type input "2025-09-20"
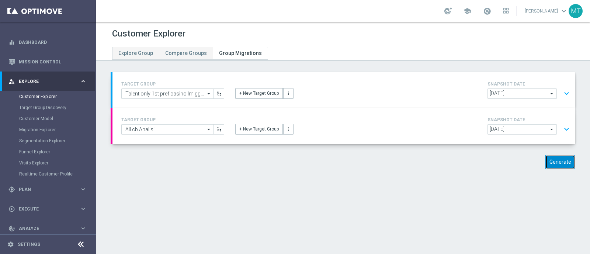
click at [558, 165] on button "Generate" at bounding box center [560, 162] width 30 height 14
drag, startPoint x: 464, startPoint y: 110, endPoint x: 567, endPoint y: 21, distance: 135.9
click at [463, 110] on div "TARGET GROUP All cb Analisi All cb Analisi arrow_drop_down Drag here to set row…" at bounding box center [343, 126] width 463 height 36
